Goal: Find contact information: Find contact information

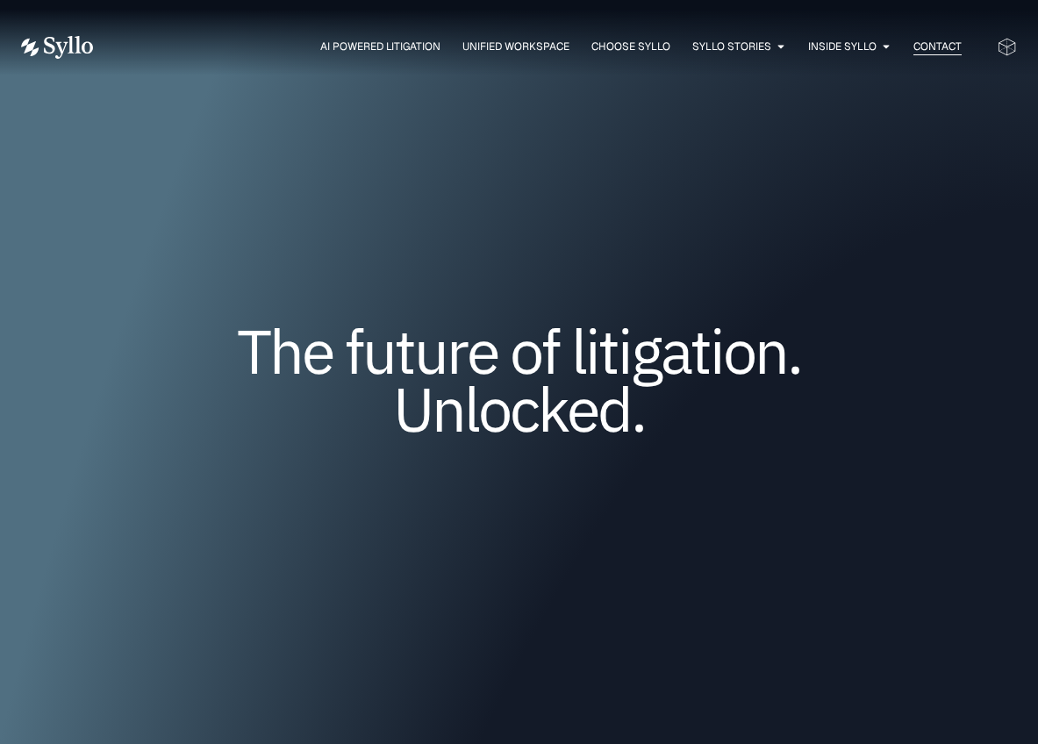
click at [939, 45] on span "Contact" at bounding box center [938, 47] width 48 height 16
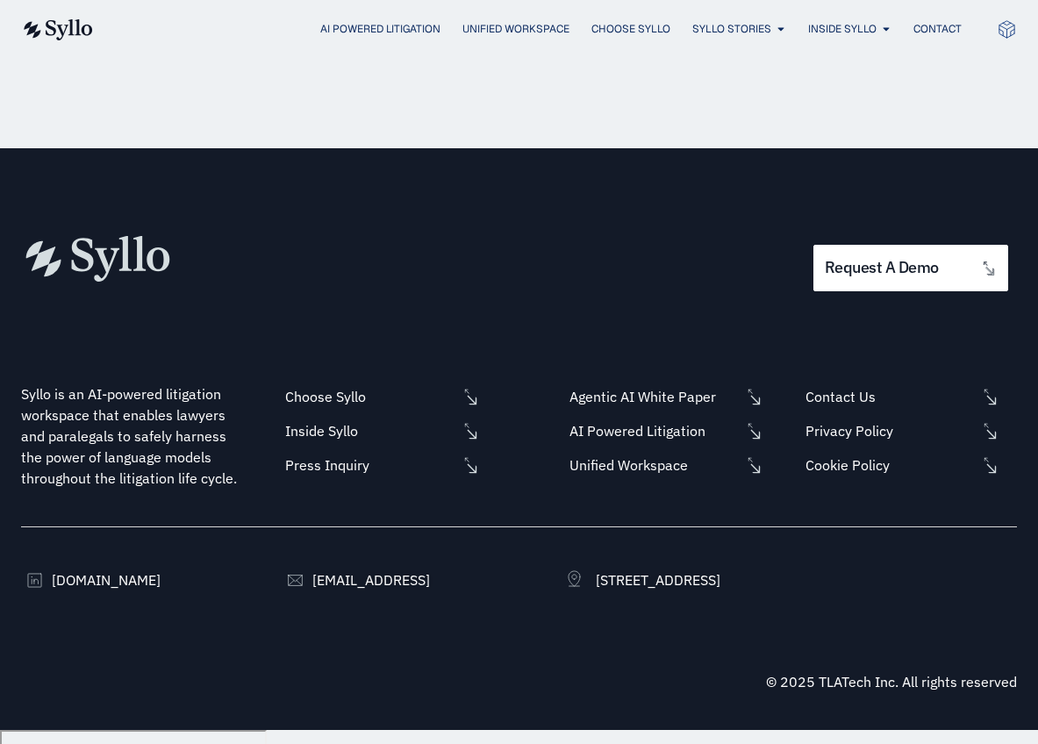
scroll to position [1028, 0]
